Goal: Transaction & Acquisition: Purchase product/service

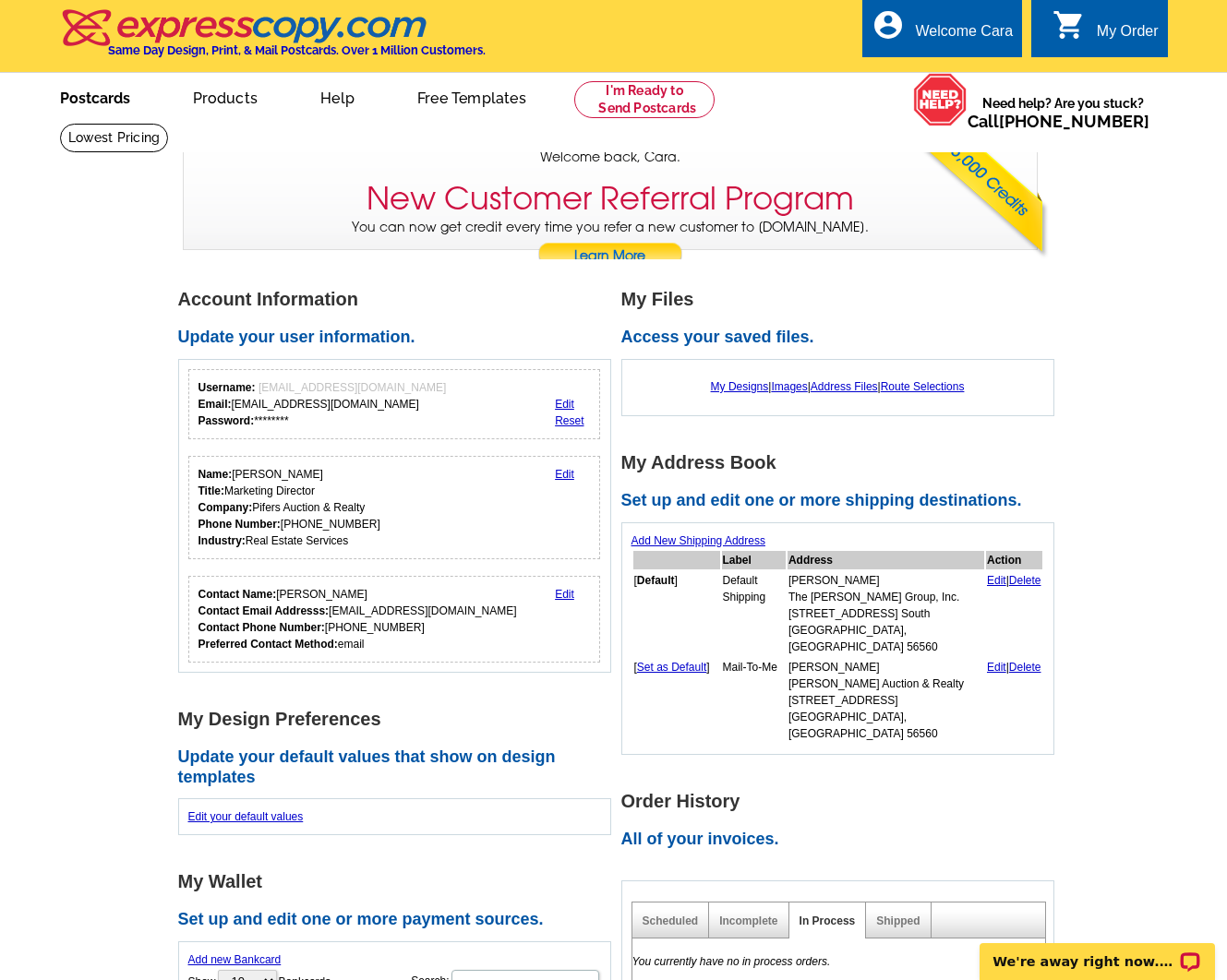
click at [87, 94] on link "Postcards" at bounding box center [95, 96] width 130 height 44
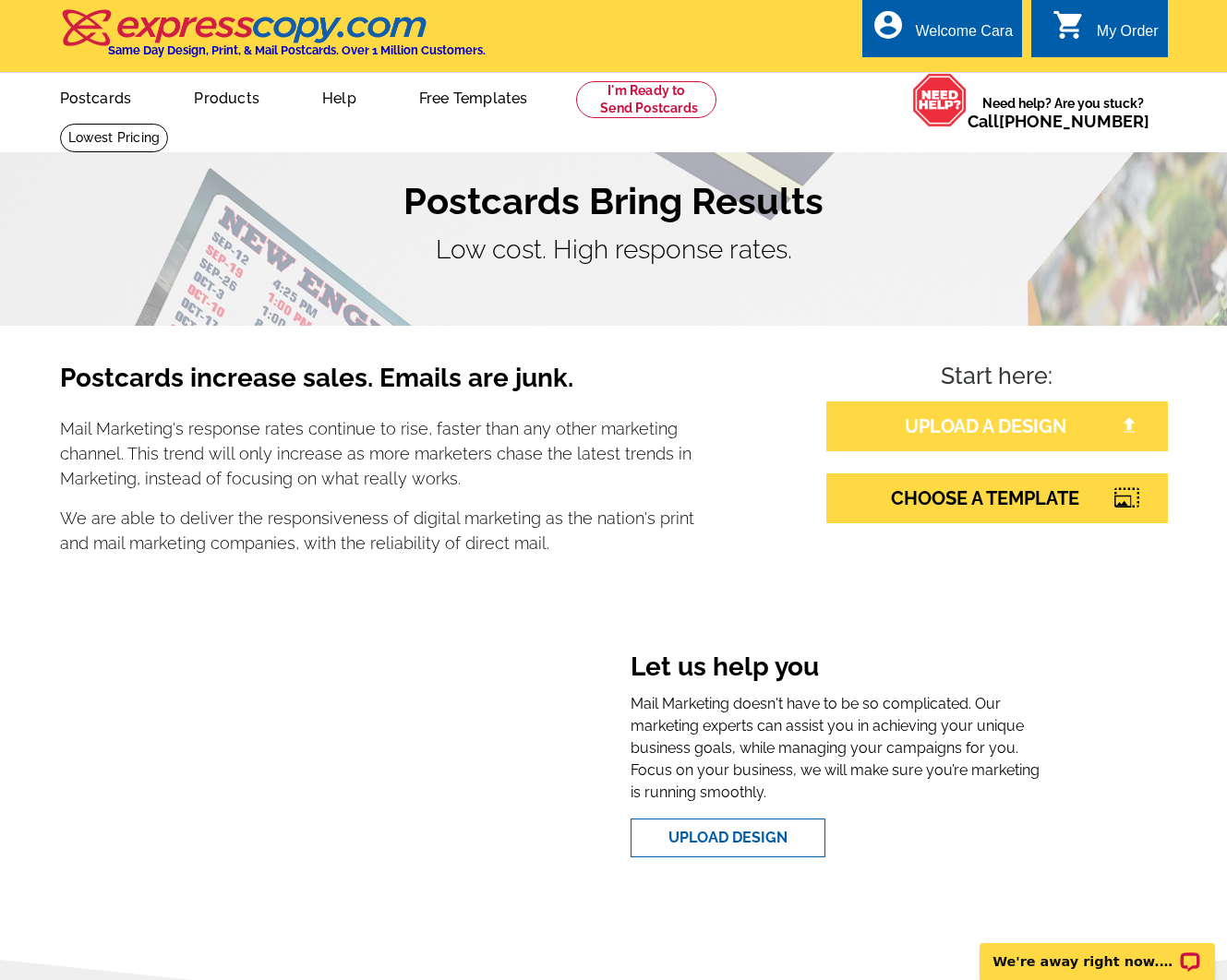
click at [991, 427] on link "UPLOAD A DESIGN" at bounding box center [997, 427] width 342 height 50
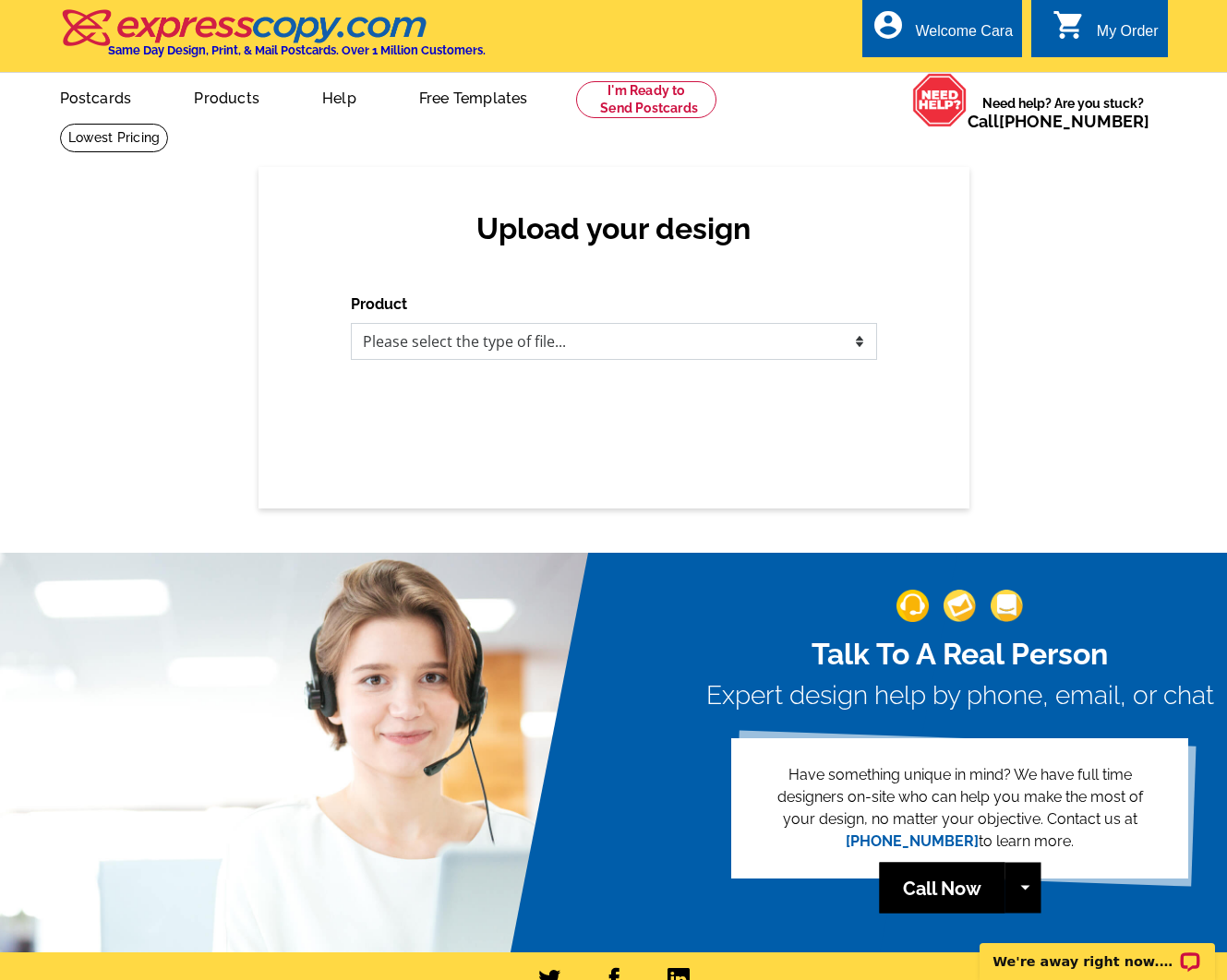
click at [612, 343] on select "Please select the type of file... Postcards Business Cards Letters and flyers G…" at bounding box center [614, 342] width 526 height 37
select select "1"
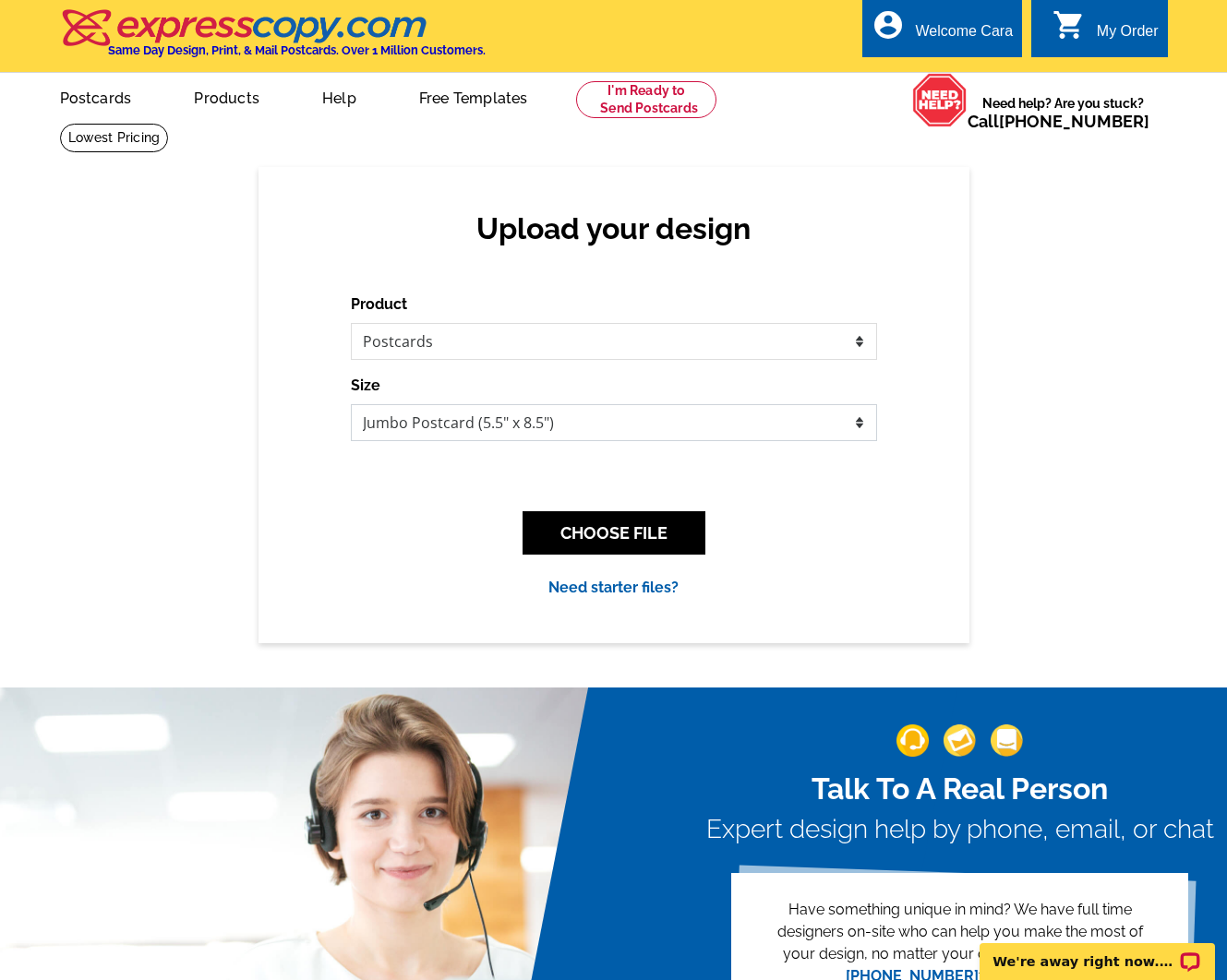
click at [451, 420] on select "Jumbo Postcard (5.5" x 8.5") Regular Postcard (4.25" x 5.6") Panoramic Postcard…" at bounding box center [614, 423] width 526 height 37
select select "1"
click at [626, 541] on button "CHOOSE FILE" at bounding box center [614, 532] width 183 height 44
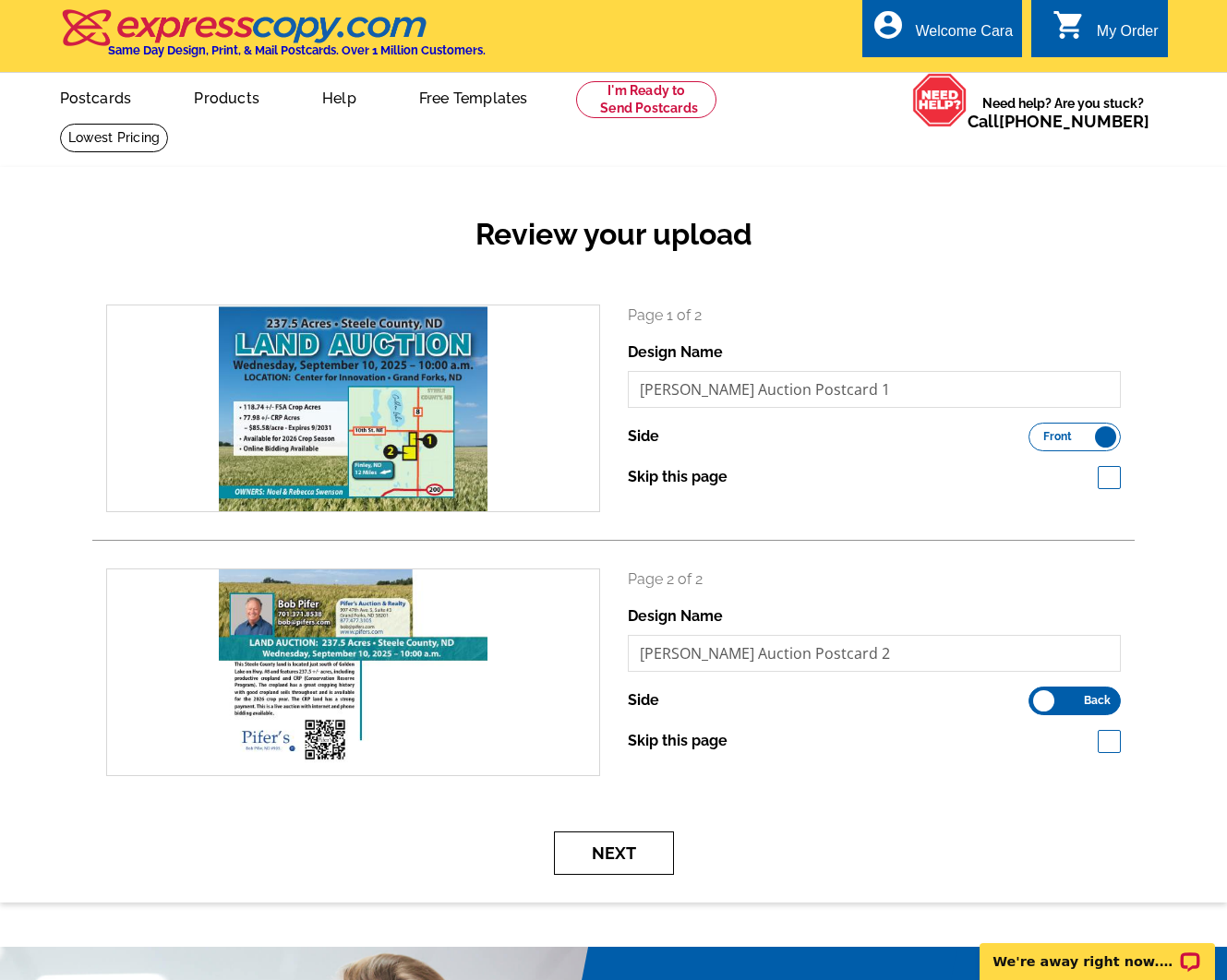
click at [612, 838] on button "Next" at bounding box center [614, 852] width 120 height 44
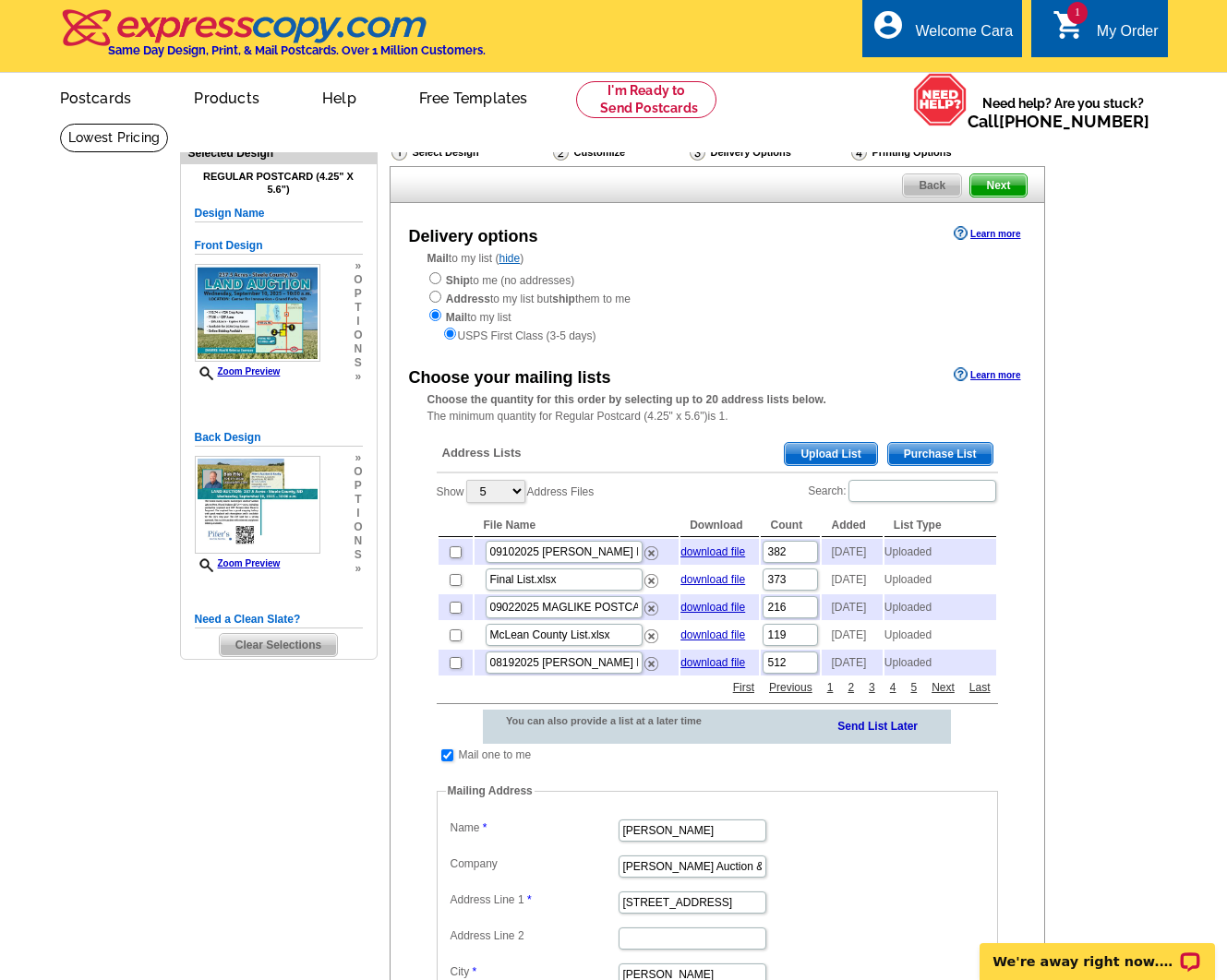
click at [837, 454] on span "Upload List" at bounding box center [830, 454] width 91 height 22
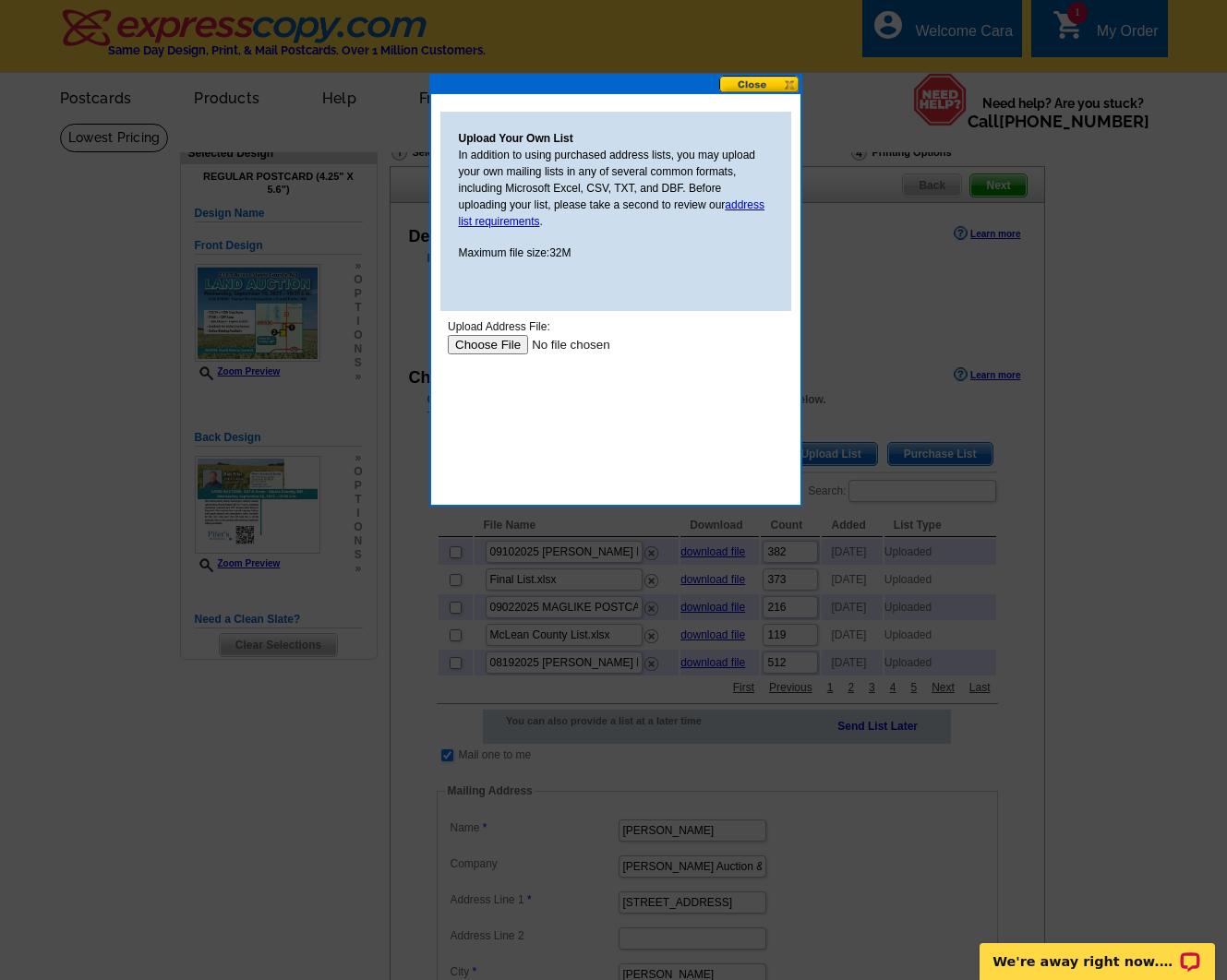
click at [508, 351] on input "file" at bounding box center [563, 344] width 233 height 19
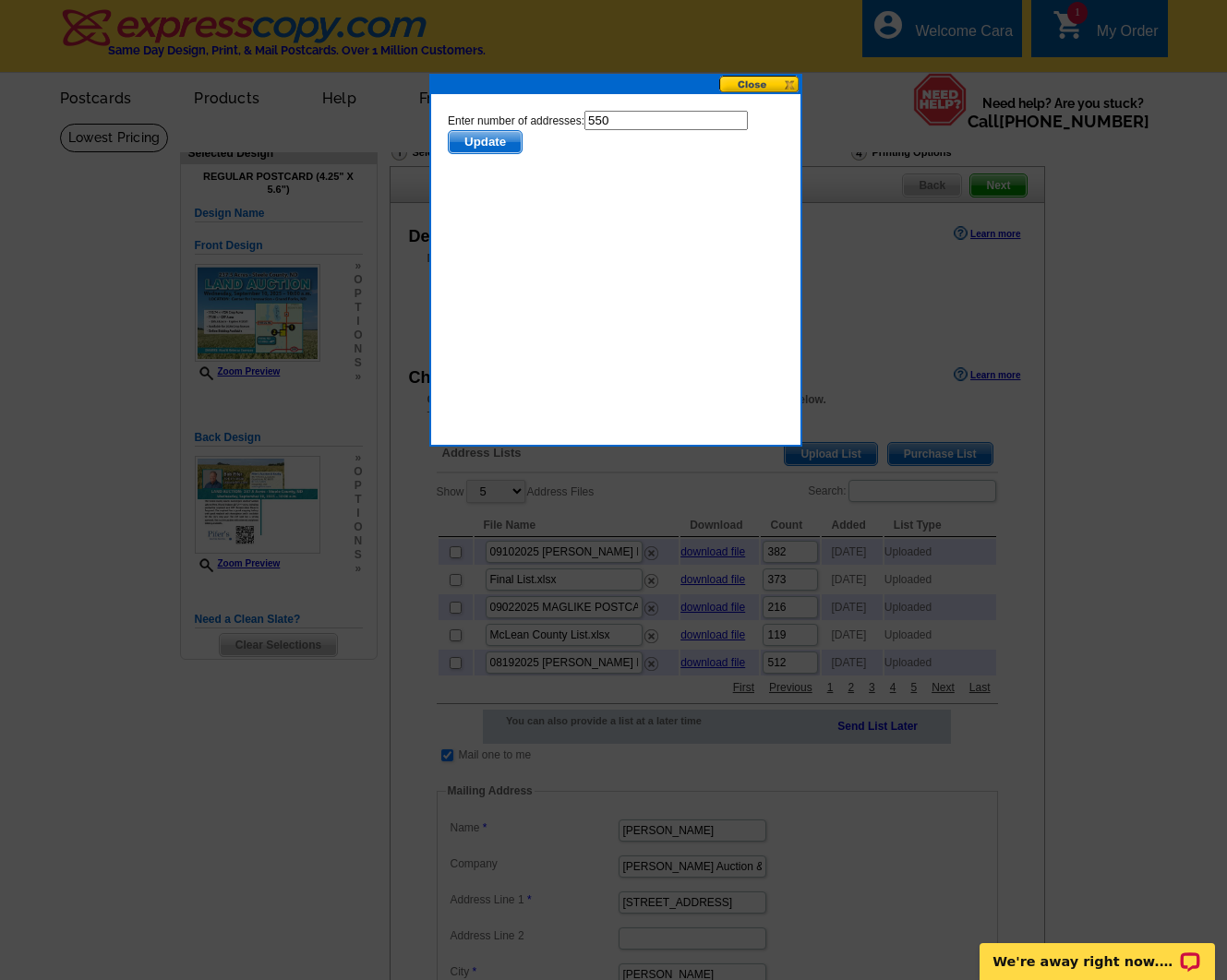
click at [636, 126] on input "550" at bounding box center [665, 120] width 164 height 19
type input "549"
click at [645, 187] on body "Enter number of addresses: 549 Update" at bounding box center [614, 193] width 336 height 166
click at [503, 138] on span "Update" at bounding box center [484, 141] width 73 height 22
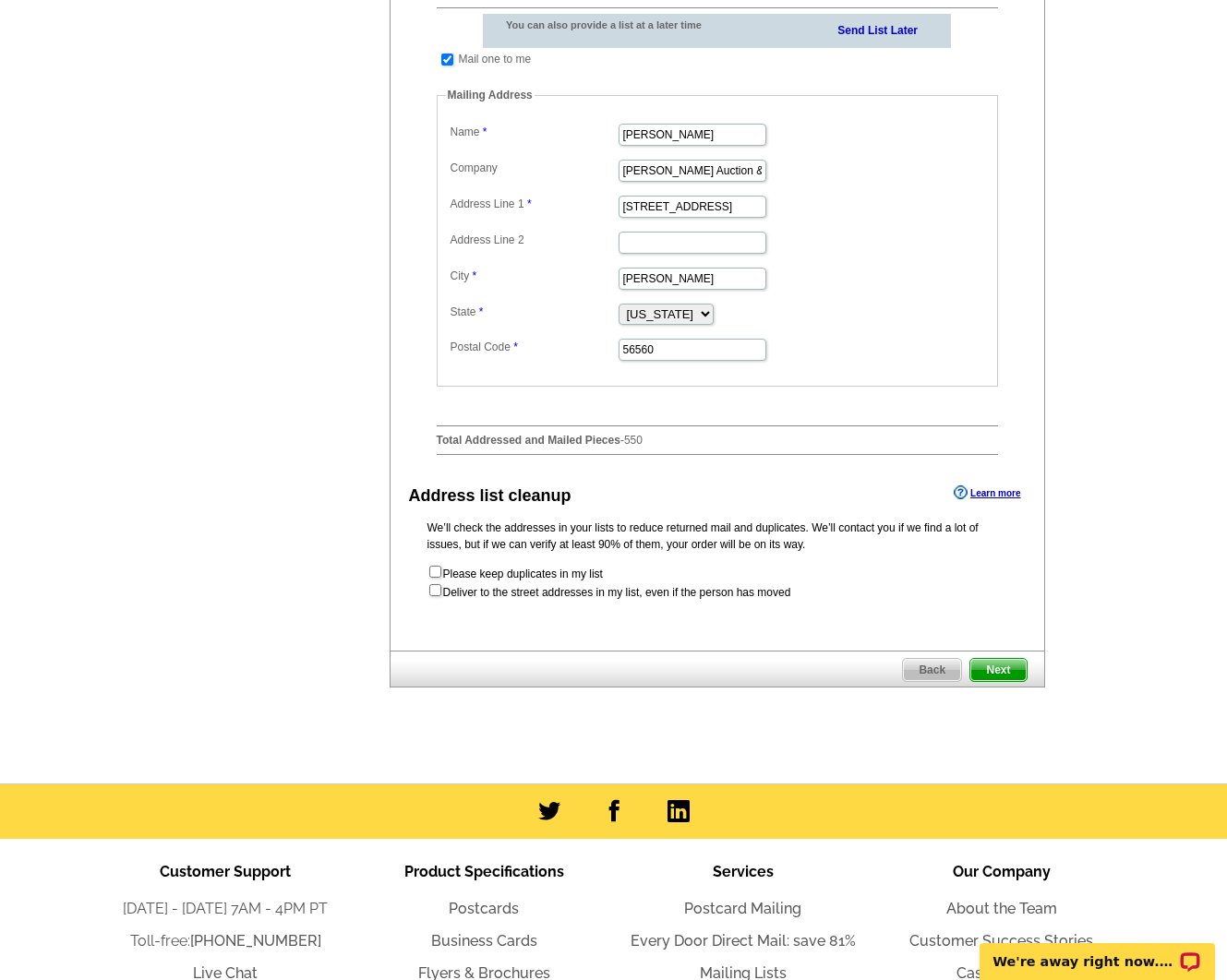
scroll to position [929, 0]
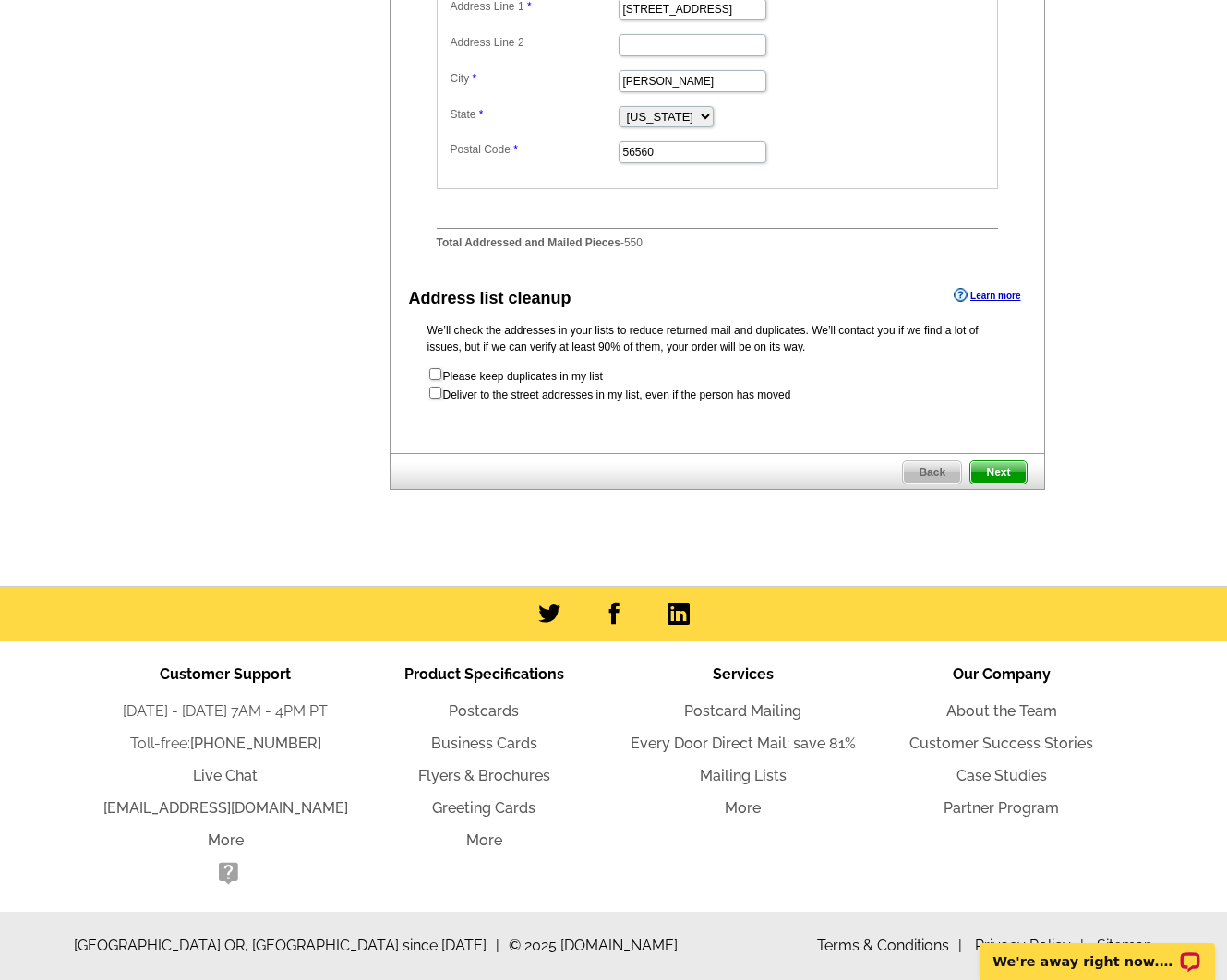
click at [1010, 476] on span "Next" at bounding box center [998, 472] width 55 height 22
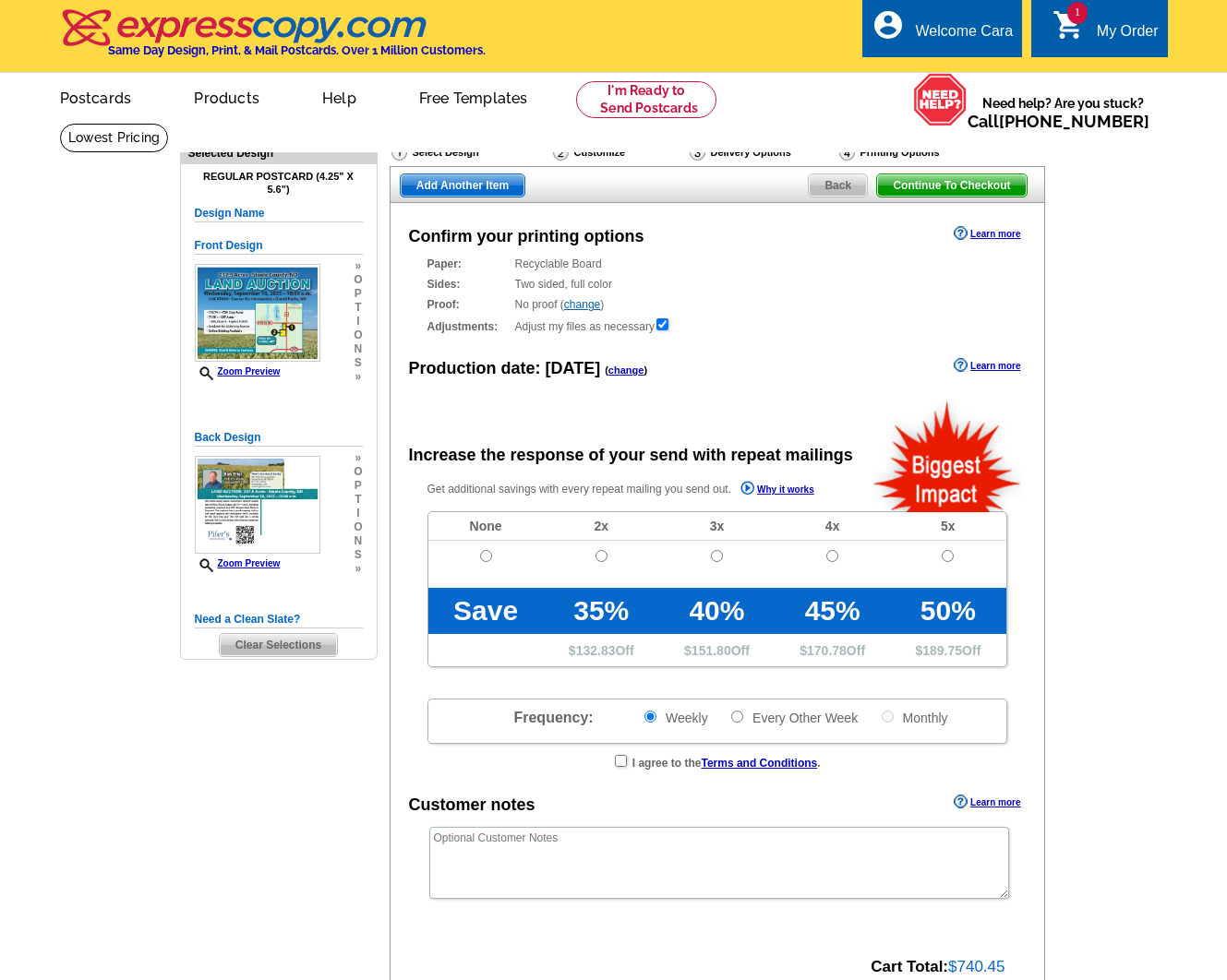
radio input "false"
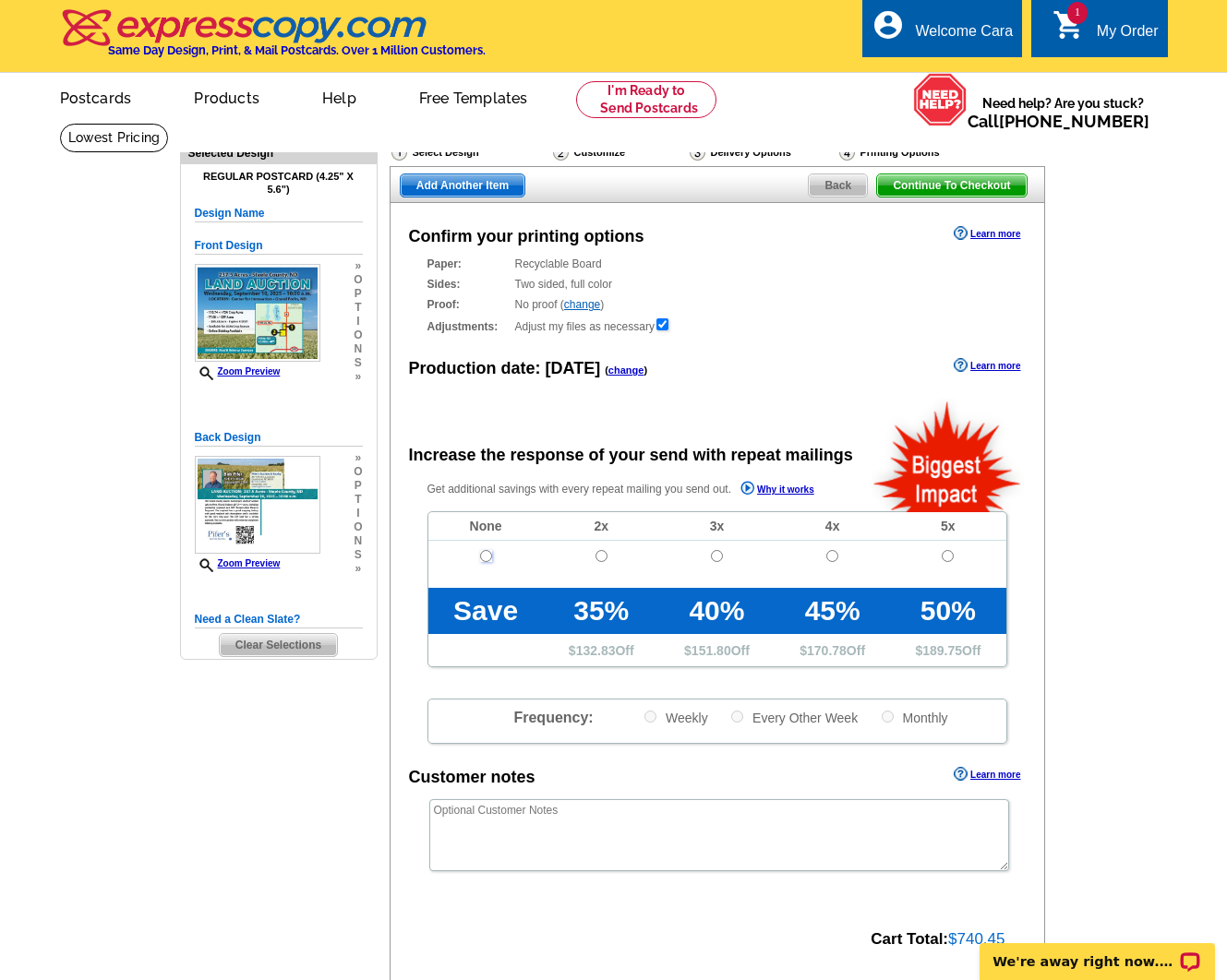
click at [487, 554] on input "radio" at bounding box center [486, 556] width 12 height 12
radio input "true"
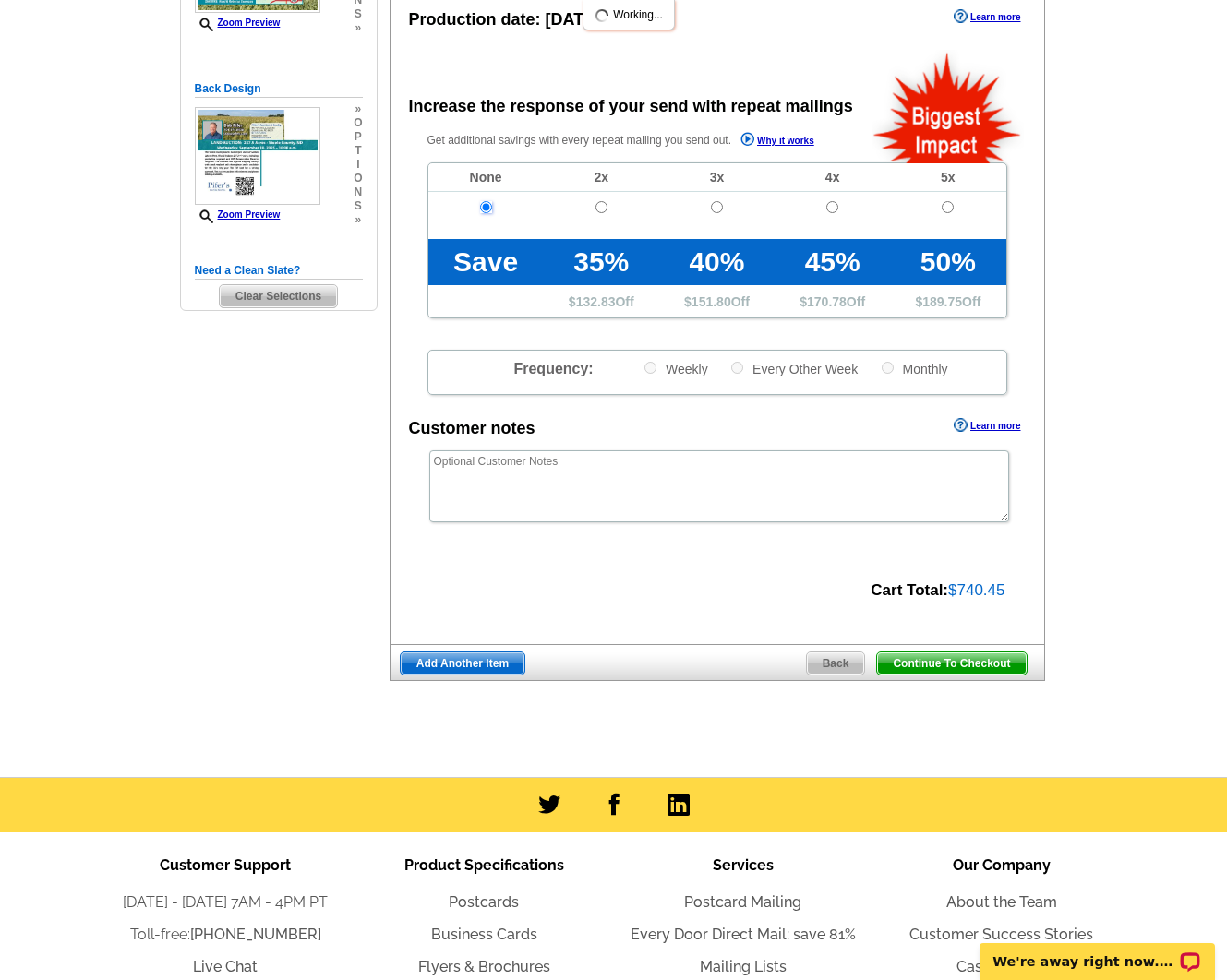
scroll to position [386, 0]
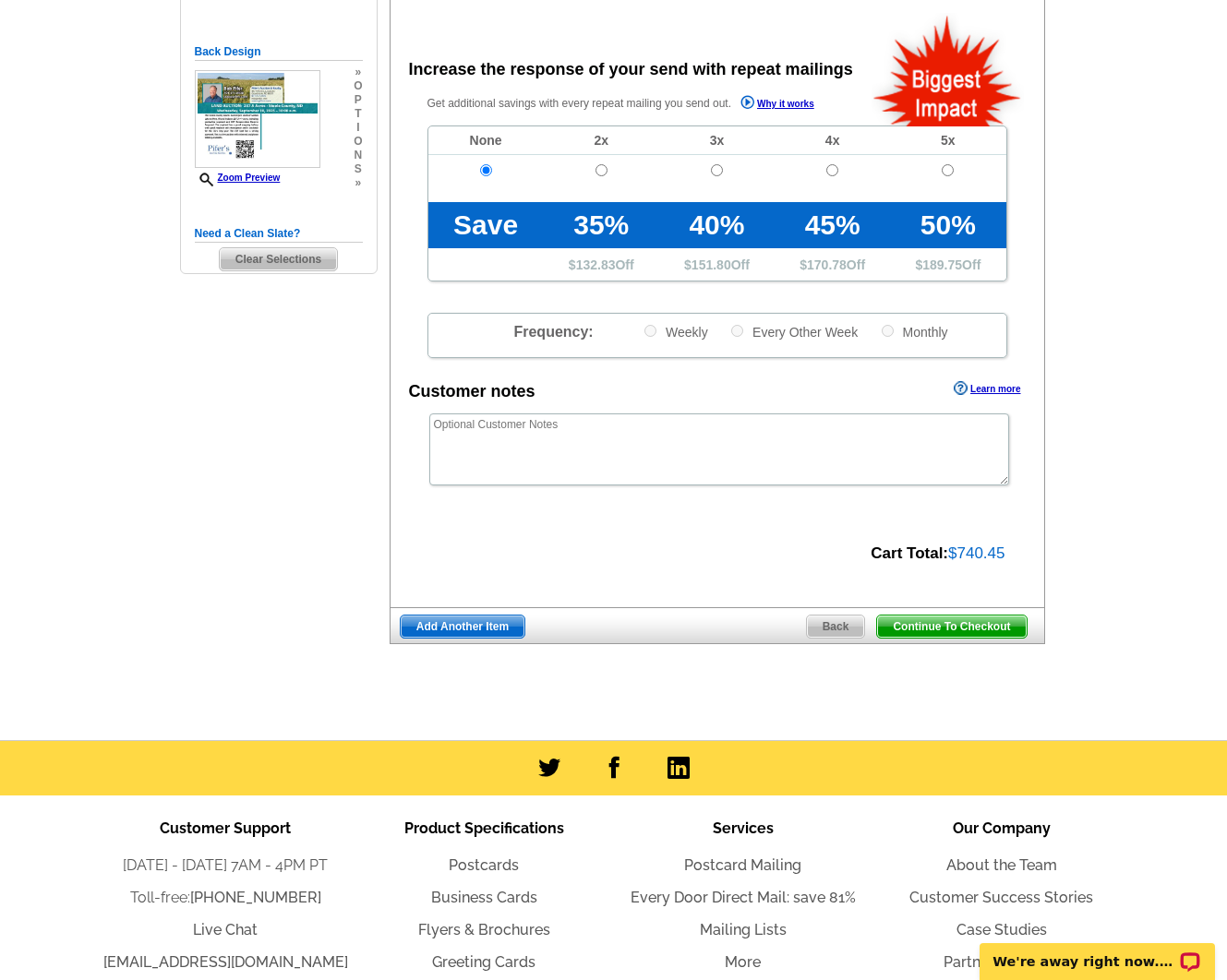
click at [940, 629] on span "Continue To Checkout" at bounding box center [951, 626] width 149 height 22
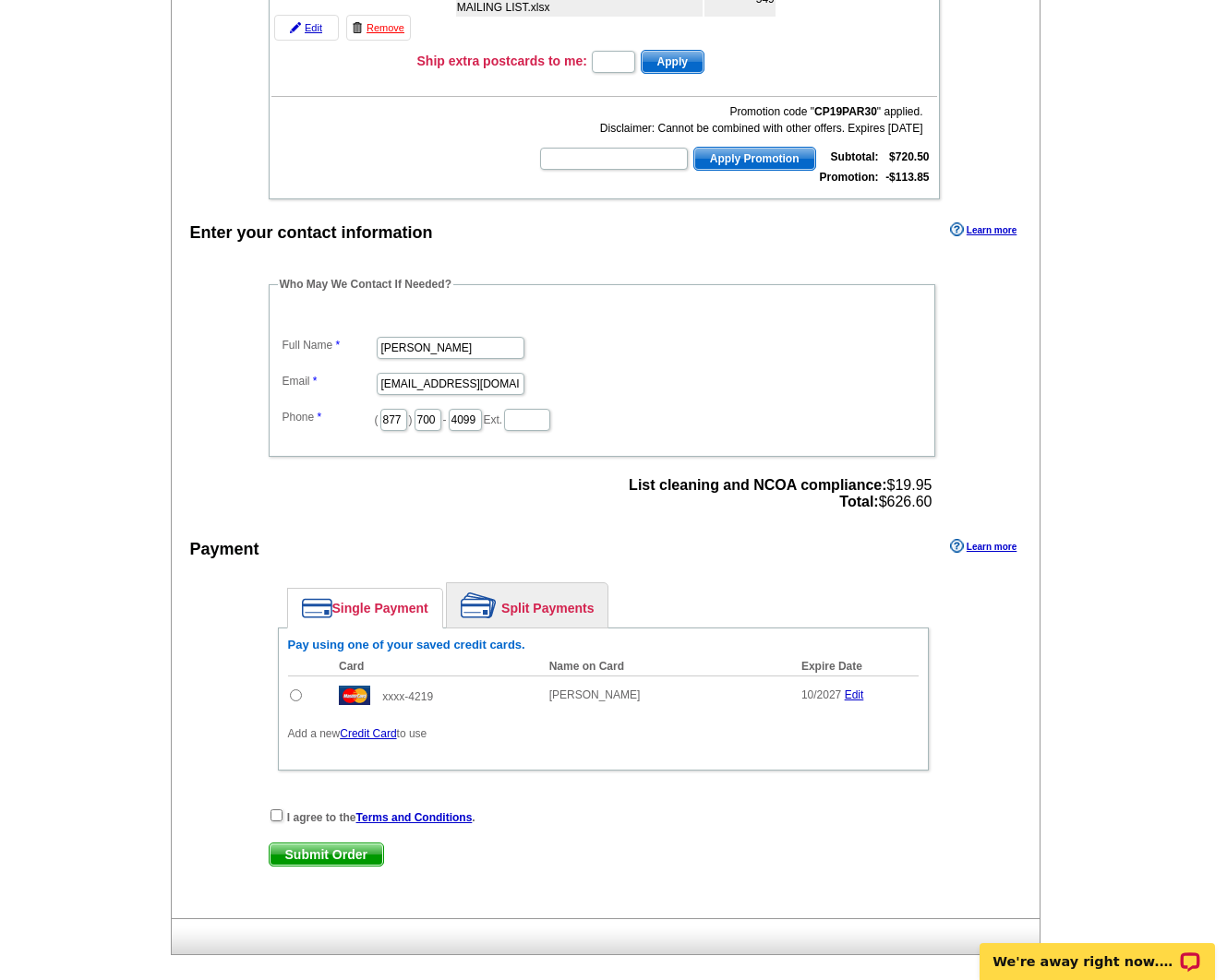
scroll to position [423, 0]
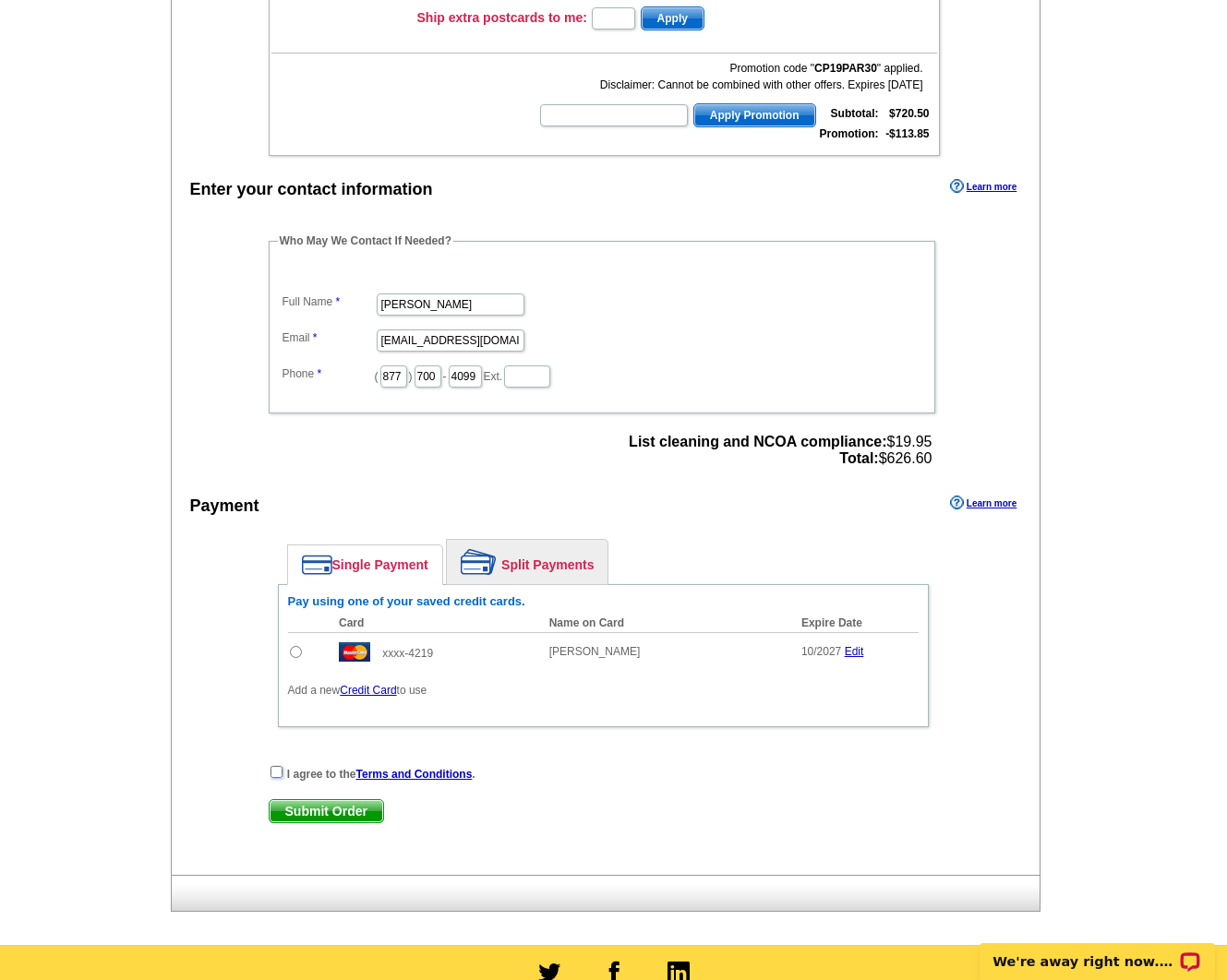
click at [276, 771] on input "checkbox" at bounding box center [277, 772] width 12 height 12
checkbox input "true"
click at [296, 652] on input "radio" at bounding box center [296, 652] width 12 height 12
radio input "true"
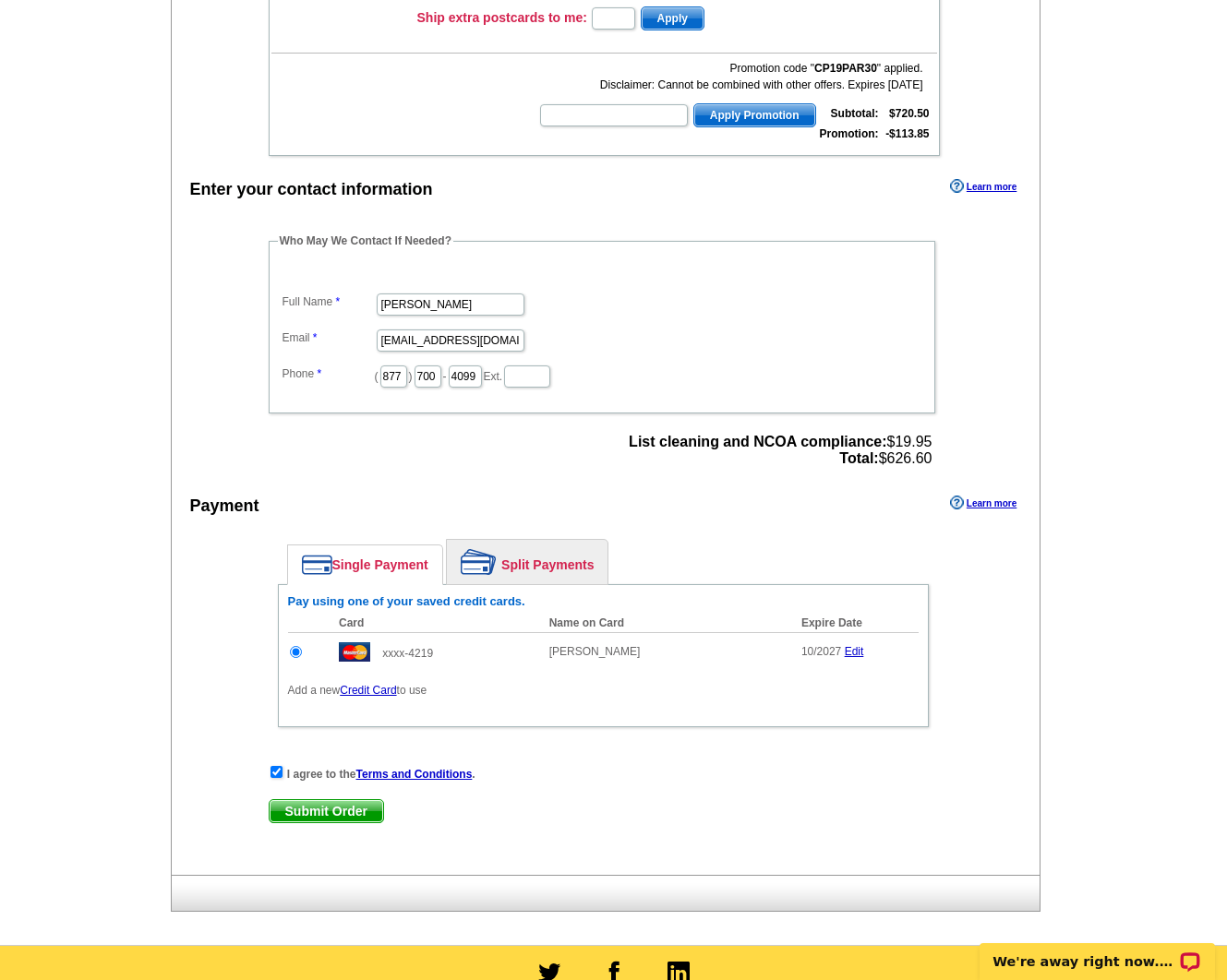
click at [344, 812] on span "Submit Order" at bounding box center [326, 811] width 113 height 22
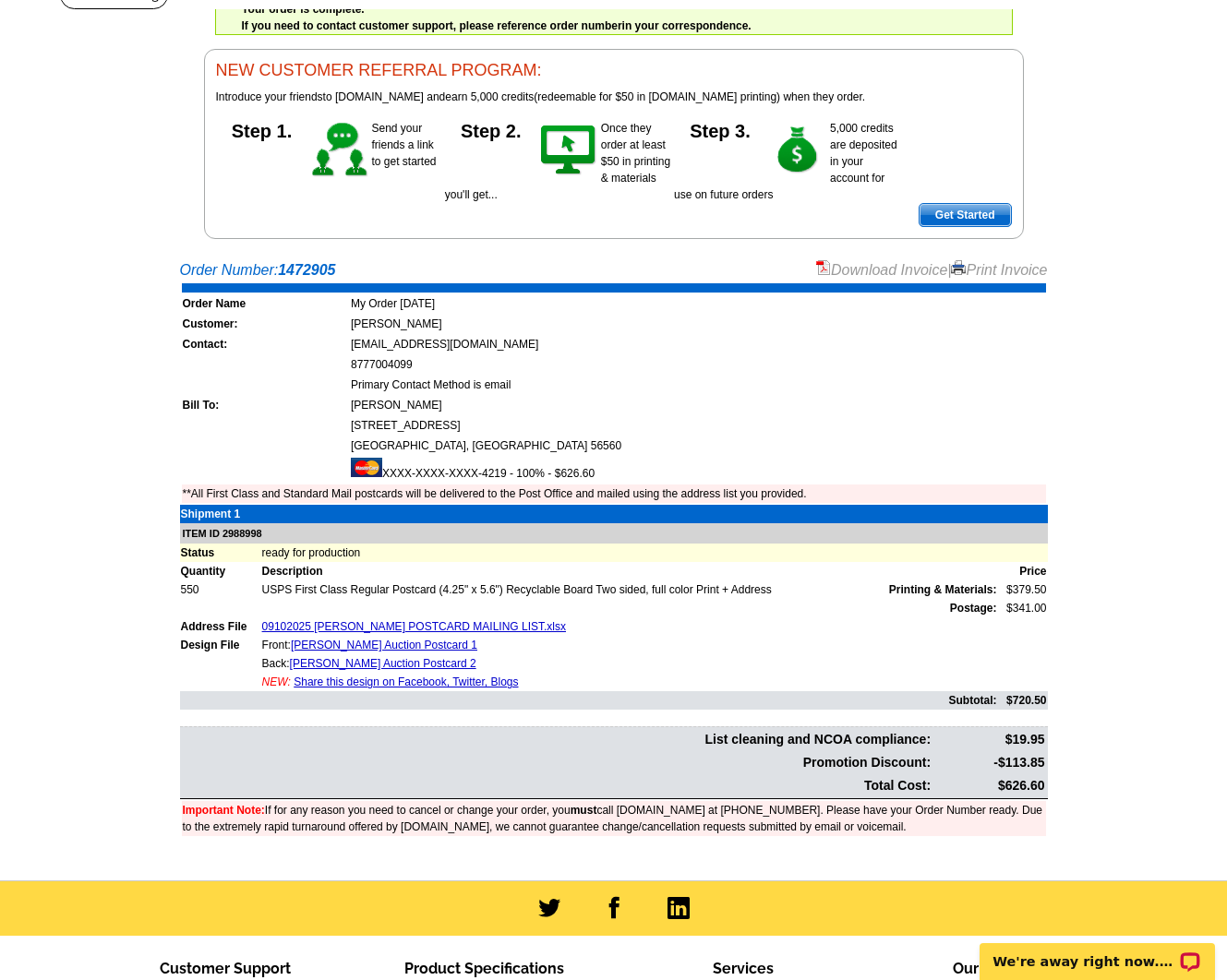
scroll to position [144, 0]
